Goal: Task Accomplishment & Management: Use online tool/utility

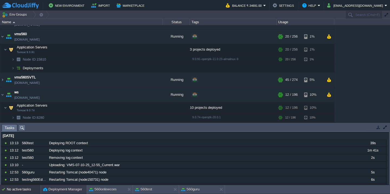
scroll to position [9, 0]
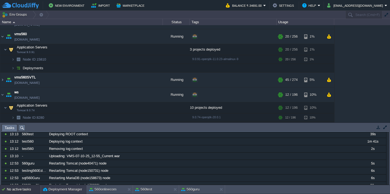
click at [53, 189] on button "Deployment Manager" at bounding box center [62, 189] width 39 height 5
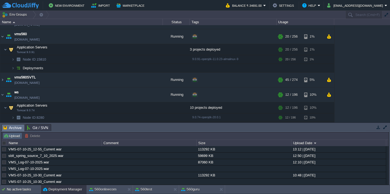
click at [5, 136] on button "Upload" at bounding box center [13, 136] width 18 height 5
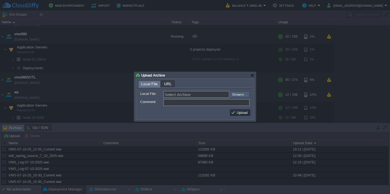
click at [246, 95] on input "file" at bounding box center [215, 94] width 69 height 6
type input "C:\fakepath\accountsRestAPI_40_07-10-2025_03-20.war"
type input "accountsRestAPI_40_07-10-2025_03-20.war"
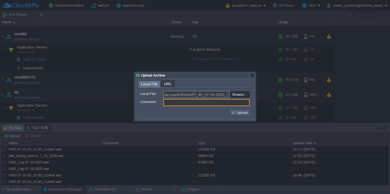
click at [234, 112] on button "Upload" at bounding box center [240, 112] width 18 height 5
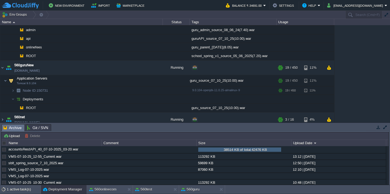
scroll to position [0, 0]
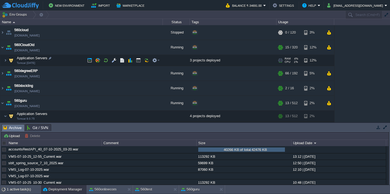
click at [71, 60] on td "Application Servers Tomcat [DATE]" at bounding box center [81, 60] width 162 height 11
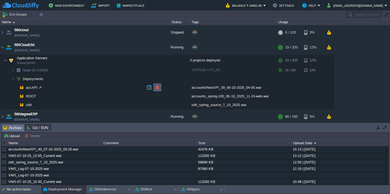
click at [160, 86] on button "button" at bounding box center [157, 87] width 5 height 5
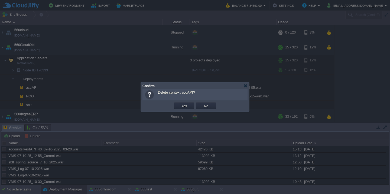
click at [180, 103] on button "Yes" at bounding box center [184, 105] width 9 height 5
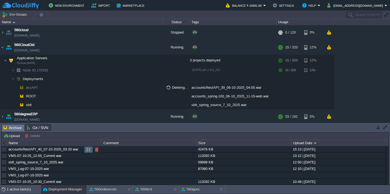
click at [87, 149] on button "button" at bounding box center [88, 149] width 5 height 5
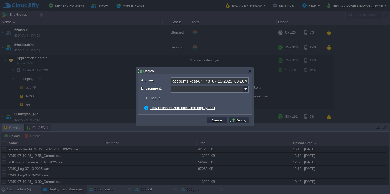
click at [209, 91] on input "Environment:" at bounding box center [207, 89] width 72 height 7
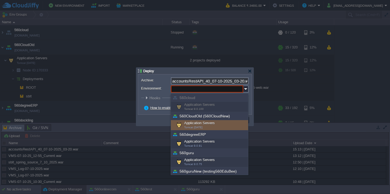
click at [210, 122] on div "Application Servers Tomcat [DATE]" at bounding box center [209, 125] width 77 height 10
type input "Application Servers (560CloudOld (560CloudNew))"
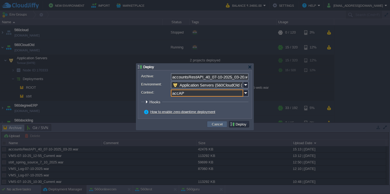
type input "accAPI"
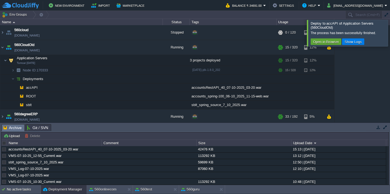
click at [390, 25] on div at bounding box center [396, 33] width 0 height 26
